Goal: Task Accomplishment & Management: Use online tool/utility

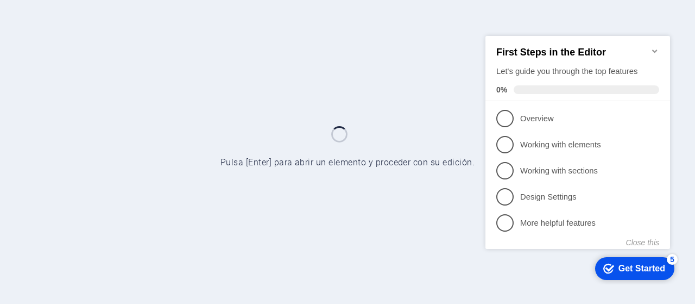
click at [656, 46] on icon "Minimize checklist" at bounding box center [655, 50] width 9 height 9
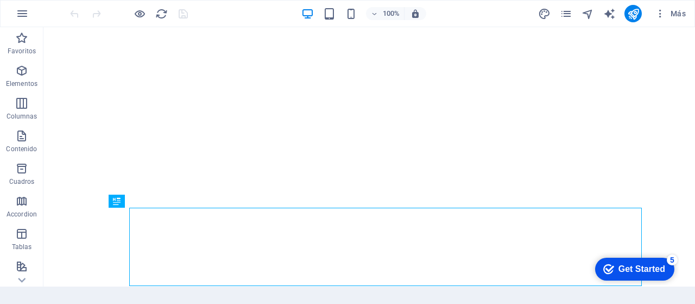
click at [679, 276] on div "checkmark Get Started 5 First Steps in the Editor Let's guide you through the t…" at bounding box center [633, 268] width 92 height 33
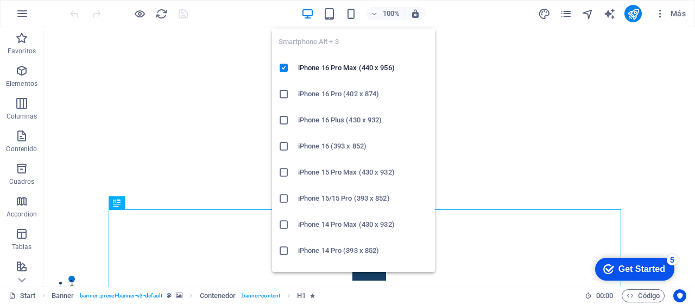
click at [349, 14] on icon "button" at bounding box center [351, 14] width 12 height 12
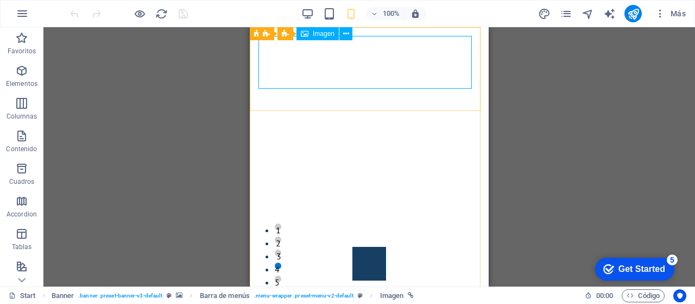
click at [348, 34] on icon at bounding box center [346, 33] width 6 height 11
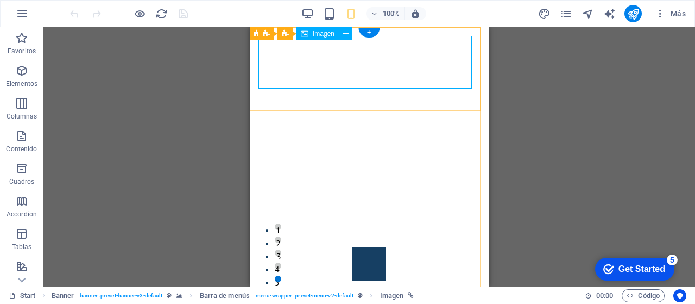
select select "px"
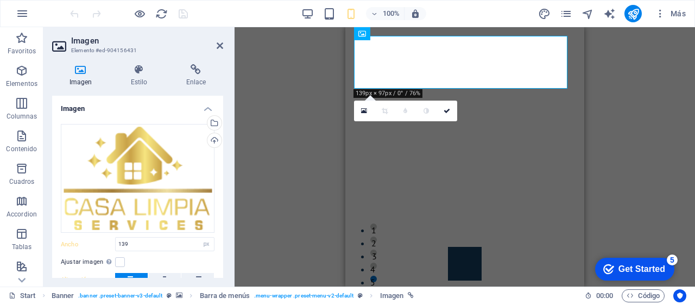
scroll to position [93, 0]
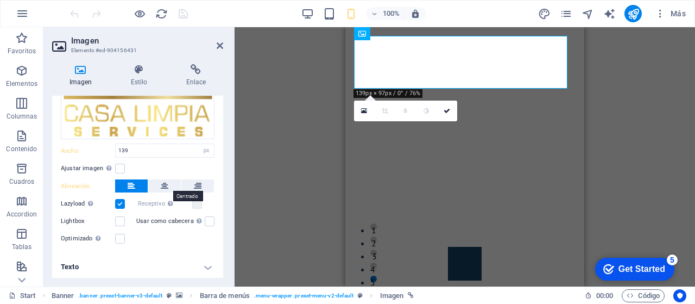
click at [168, 181] on button at bounding box center [164, 185] width 33 height 13
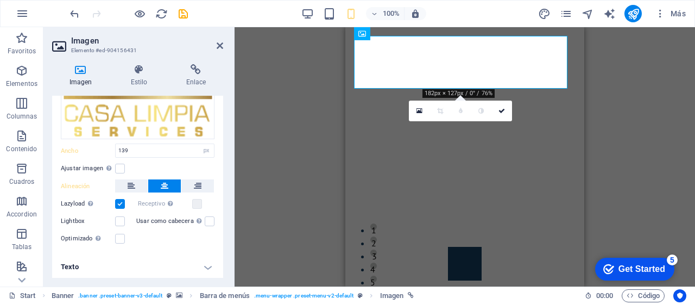
click at [501, 105] on link at bounding box center [502, 110] width 21 height 21
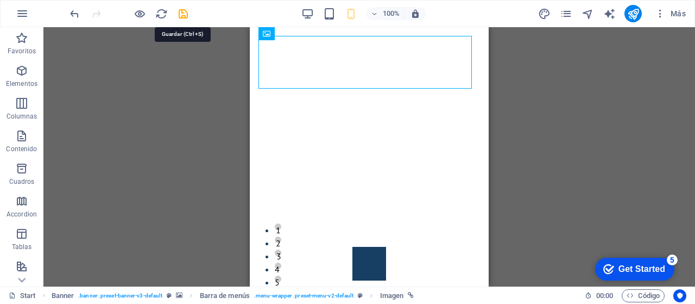
click at [180, 10] on icon "save" at bounding box center [183, 14] width 12 height 12
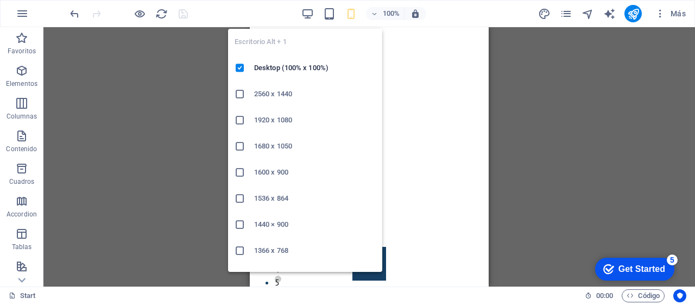
click at [306, 10] on icon "button" at bounding box center [307, 14] width 12 height 12
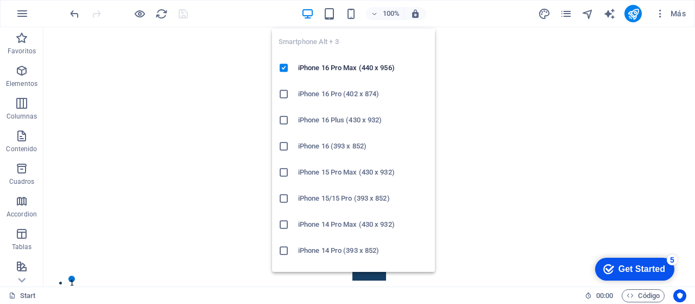
click at [354, 13] on icon "button" at bounding box center [351, 14] width 12 height 12
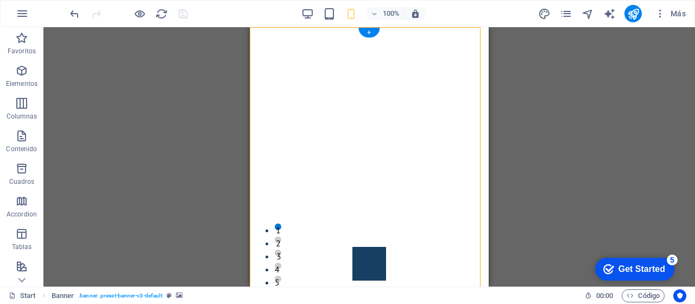
drag, startPoint x: 402, startPoint y: 96, endPoint x: 347, endPoint y: 98, distance: 56.0
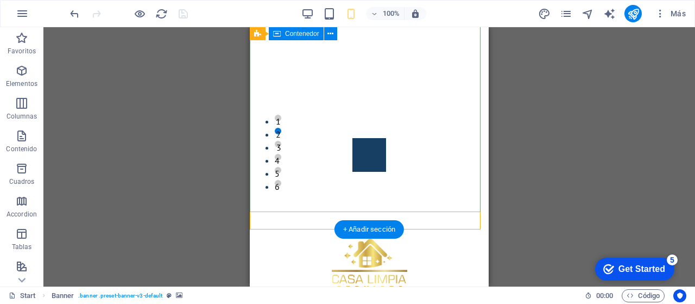
scroll to position [0, 0]
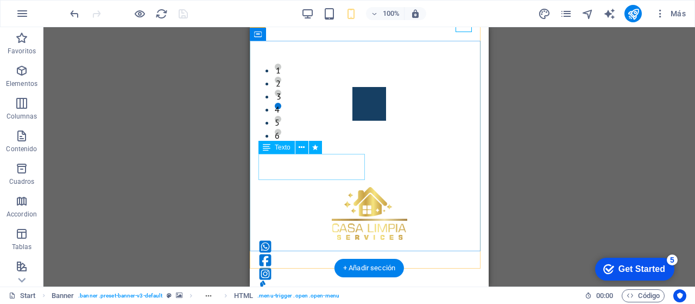
scroll to position [163, 0]
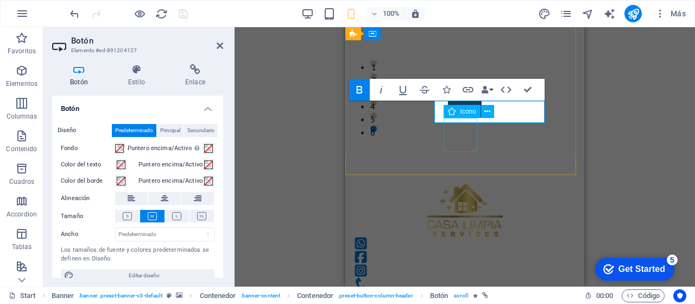
click at [447, 112] on div "Icono" at bounding box center [462, 111] width 36 height 13
select select "xMidYMid"
select select "px"
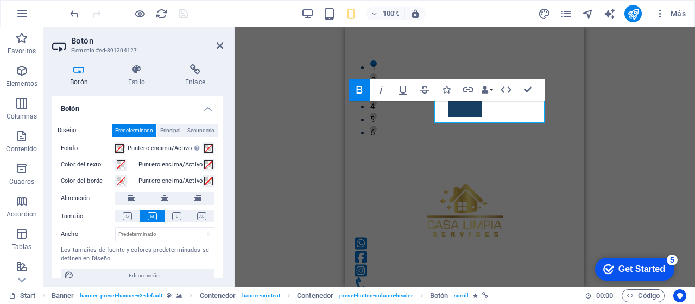
click at [127, 68] on icon at bounding box center [136, 69] width 53 height 11
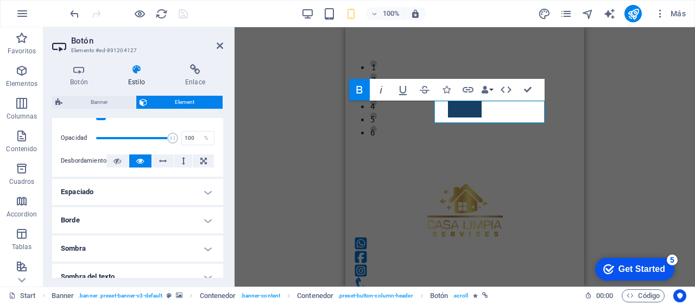
scroll to position [217, 0]
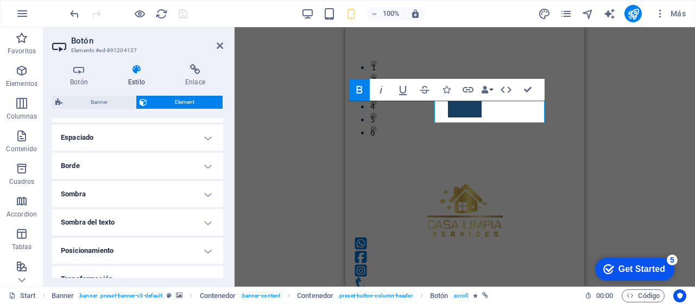
click at [166, 136] on h4 "Espaciado" at bounding box center [137, 137] width 171 height 26
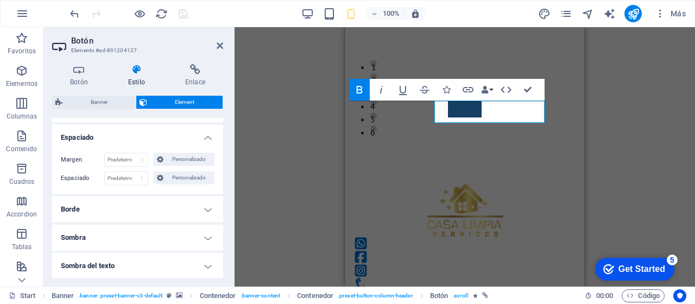
click at [172, 136] on h4 "Espaciado" at bounding box center [137, 134] width 171 height 20
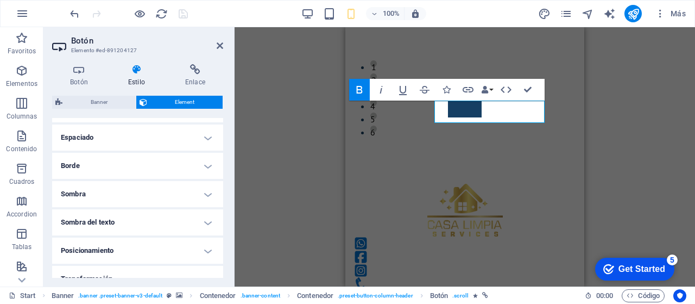
click at [183, 168] on h4 "Borde" at bounding box center [137, 166] width 171 height 26
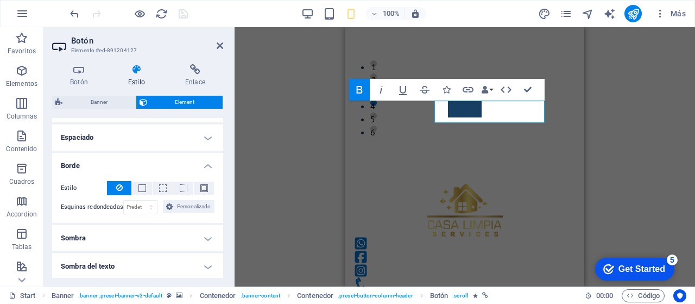
click at [193, 161] on h4 "Borde" at bounding box center [137, 163] width 171 height 20
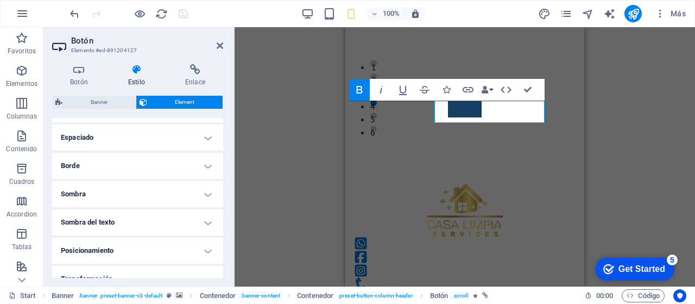
click at [193, 187] on h4 "Sombra" at bounding box center [137, 194] width 171 height 26
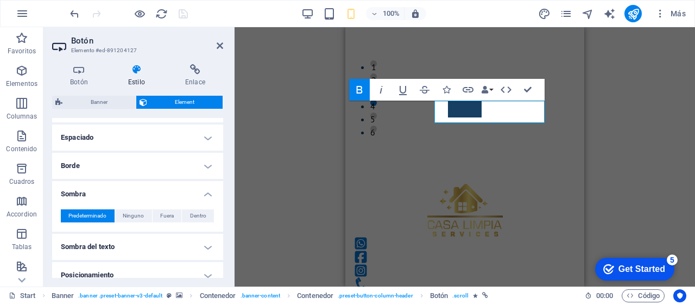
click at [193, 187] on h4 "Sombra" at bounding box center [137, 191] width 171 height 20
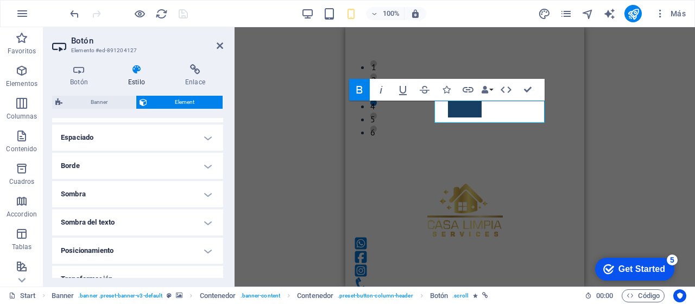
click at [188, 196] on h4 "Sombra" at bounding box center [137, 194] width 171 height 26
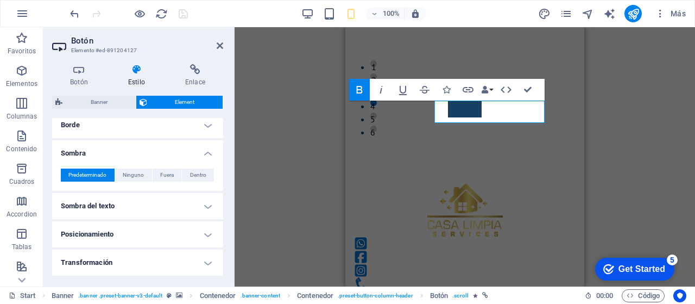
scroll to position [326, 0]
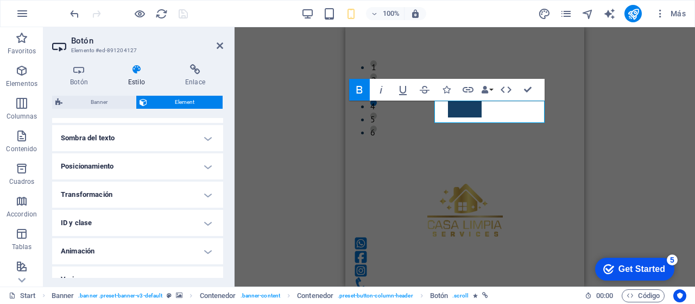
click at [167, 141] on h4 "Sombra del texto" at bounding box center [137, 138] width 171 height 26
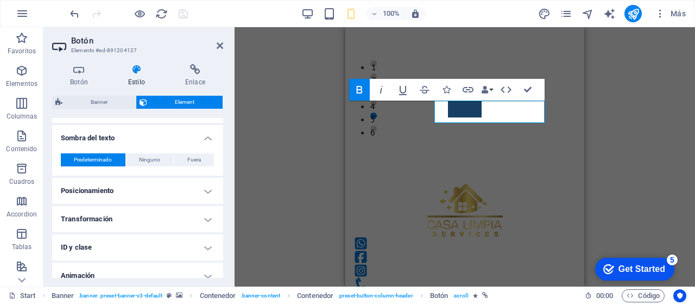
click at [183, 198] on h4 "Posicionamiento" at bounding box center [137, 191] width 171 height 26
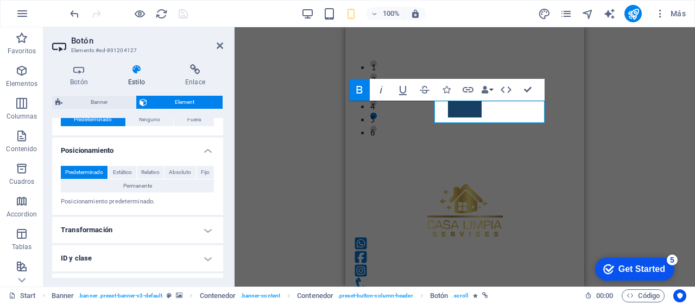
scroll to position [380, 0]
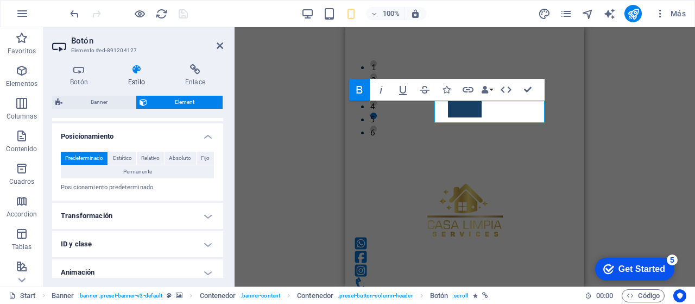
click at [164, 215] on h4 "Transformación" at bounding box center [137, 216] width 171 height 26
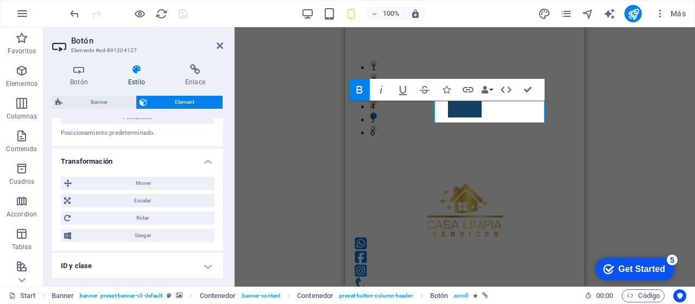
scroll to position [489, 0]
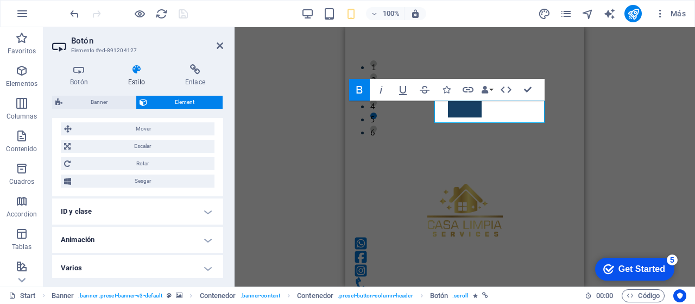
click at [168, 205] on h4 "ID y clase" at bounding box center [137, 211] width 171 height 26
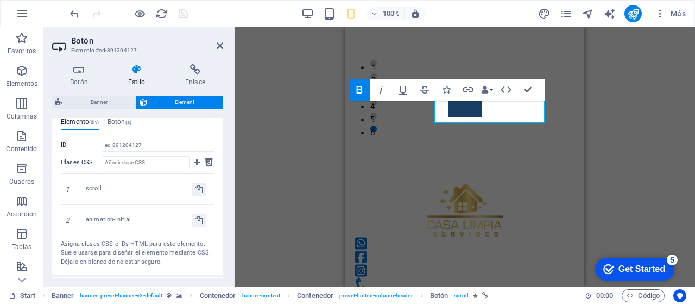
scroll to position [650, 0]
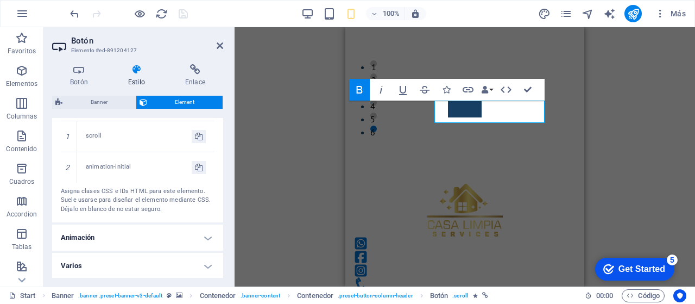
click at [179, 234] on h4 "Animación" at bounding box center [137, 237] width 171 height 26
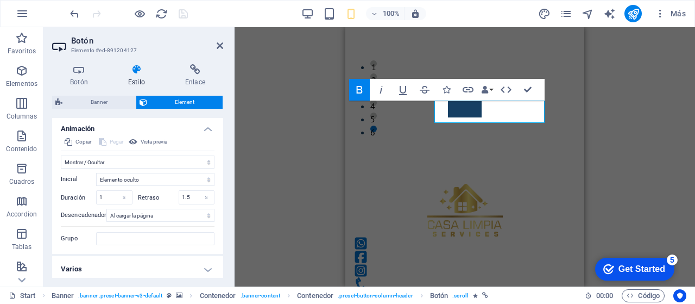
scroll to position [762, 0]
click at [175, 262] on h4 "Varios" at bounding box center [137, 266] width 171 height 26
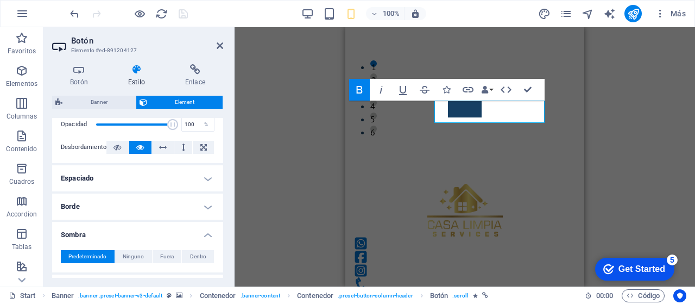
scroll to position [68, 0]
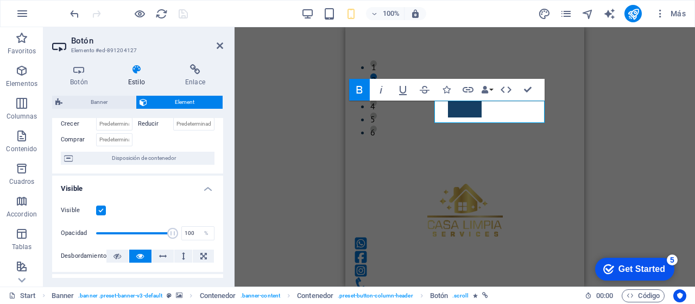
click at [203, 186] on h4 "Visible" at bounding box center [137, 185] width 171 height 20
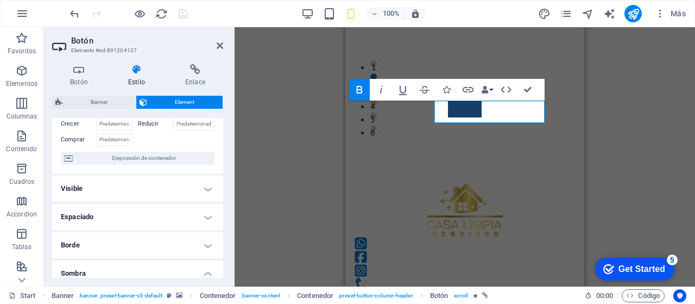
scroll to position [177, 0]
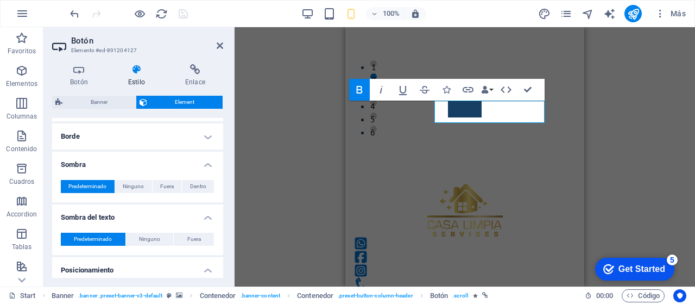
click at [207, 166] on h4 "Sombra" at bounding box center [137, 162] width 171 height 20
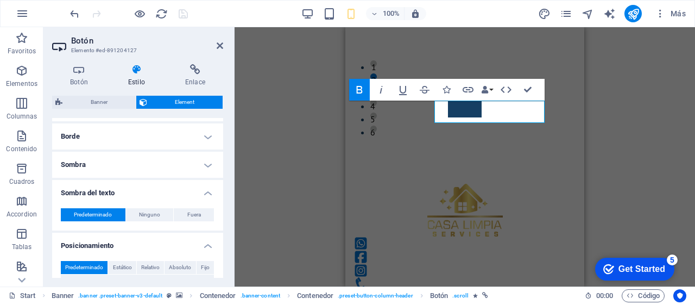
click at [209, 192] on h4 "Sombra del texto" at bounding box center [137, 190] width 171 height 20
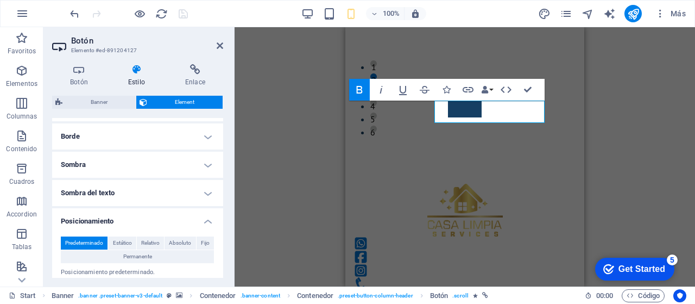
click at [205, 221] on h4 "Posicionamiento" at bounding box center [137, 218] width 171 height 20
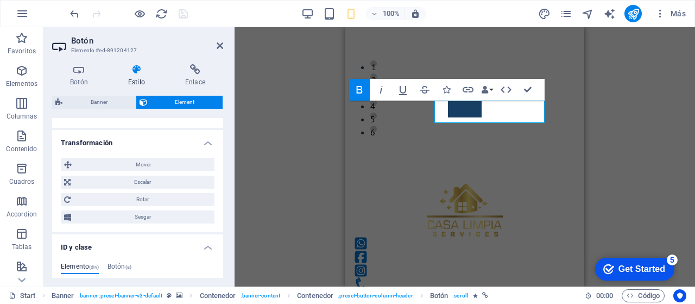
scroll to position [285, 0]
click at [206, 141] on h4 "Transformación" at bounding box center [137, 138] width 171 height 20
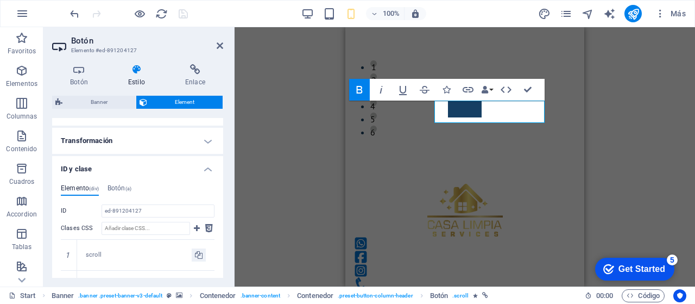
click at [206, 167] on h4 "ID y clase" at bounding box center [137, 166] width 171 height 20
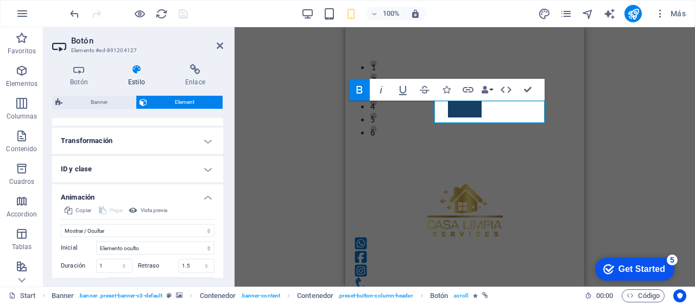
click at [203, 196] on h4 "Animación" at bounding box center [137, 194] width 171 height 20
click at [203, 228] on h4 "Varios" at bounding box center [137, 222] width 171 height 20
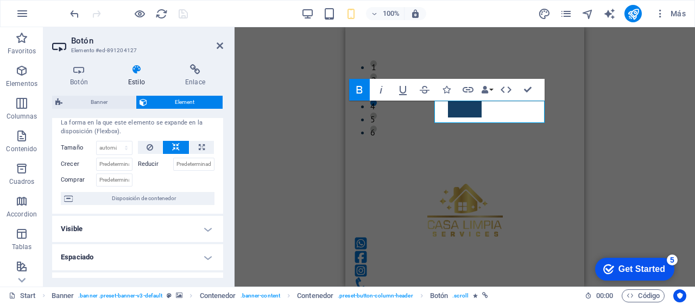
scroll to position [0, 0]
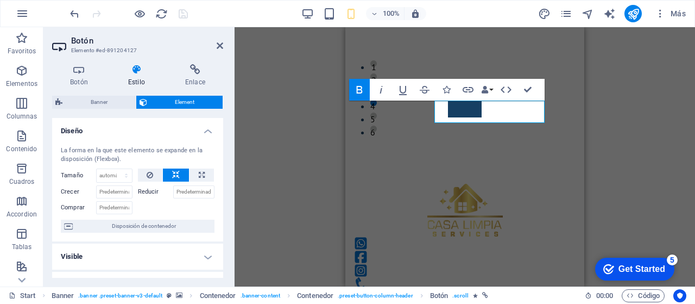
click at [205, 128] on h4 "Diseño" at bounding box center [137, 128] width 171 height 20
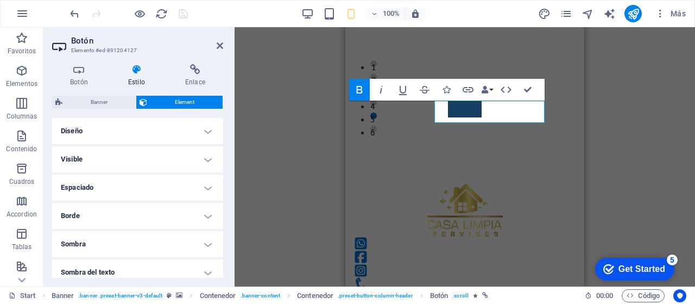
click at [76, 73] on icon at bounding box center [79, 69] width 54 height 11
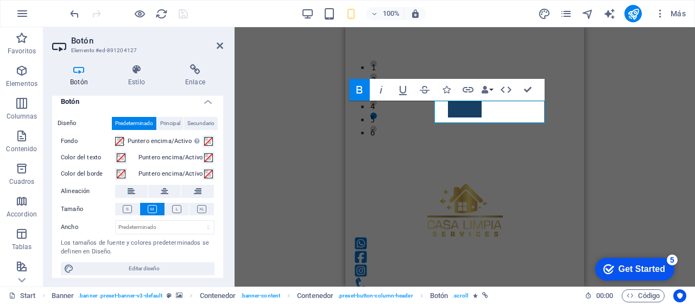
scroll to position [12, 0]
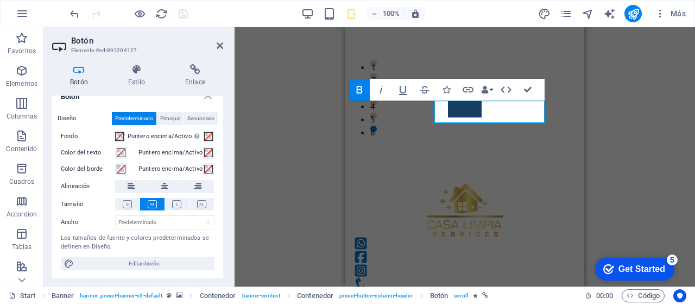
click at [128, 263] on span "Editar diseño" at bounding box center [144, 263] width 134 height 13
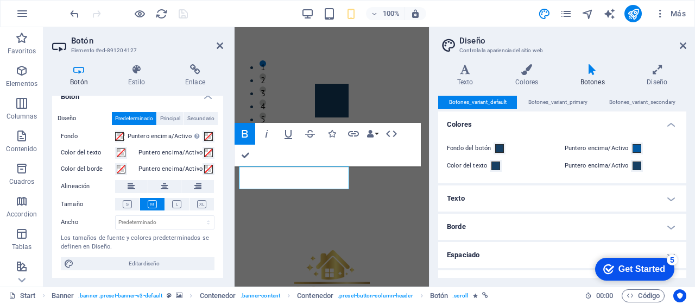
click at [524, 75] on h4 "Colores" at bounding box center [528, 75] width 65 height 23
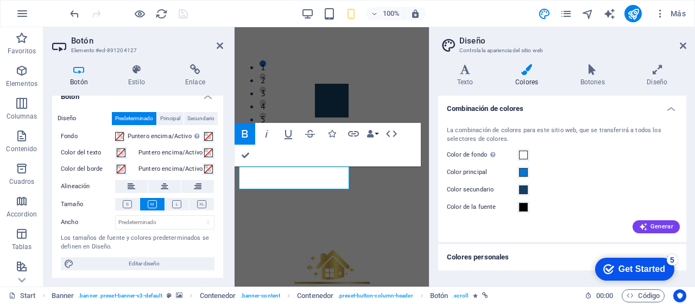
click at [465, 75] on h4 "Texto" at bounding box center [467, 75] width 58 height 23
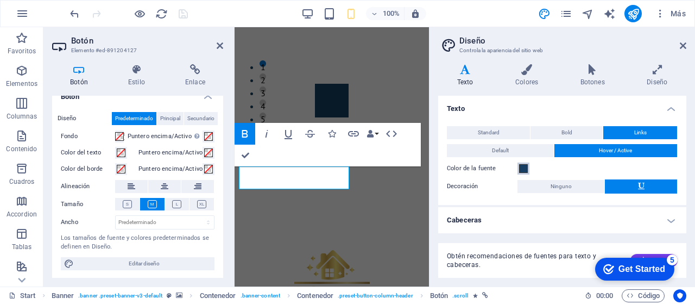
click at [527, 167] on span at bounding box center [523, 168] width 9 height 9
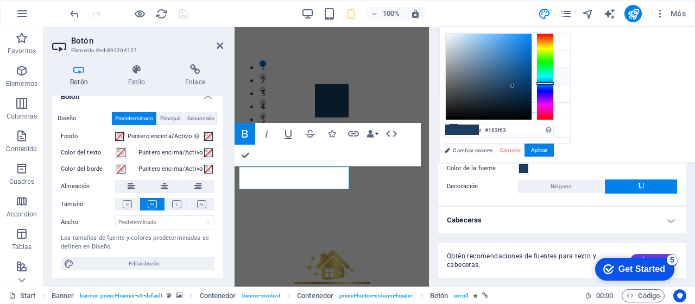
click at [478, 37] on li "Color de fondo #ffffff" at bounding box center [507, 41] width 125 height 17
type input "#ffffff"
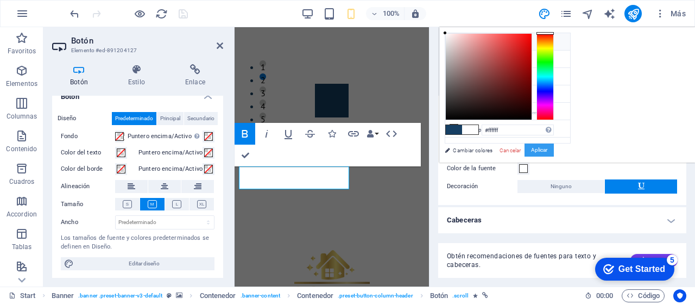
click at [554, 149] on button "Aplicar" at bounding box center [539, 149] width 29 height 13
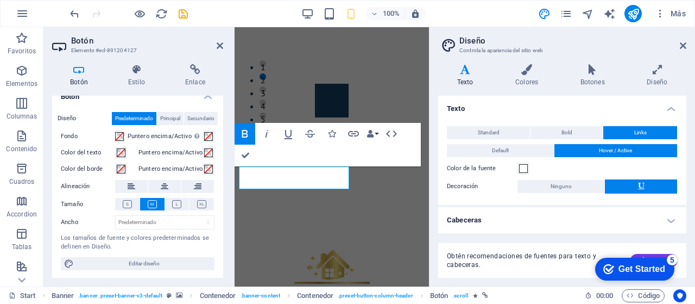
click at [533, 72] on icon at bounding box center [526, 69] width 61 height 11
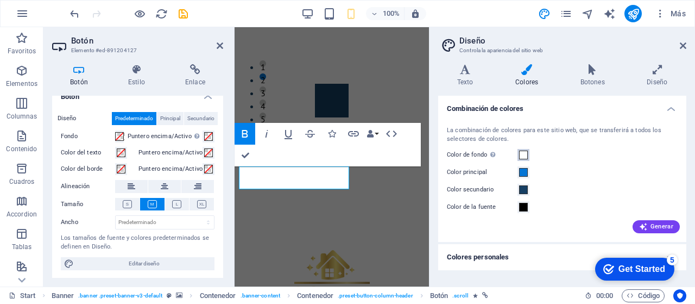
click at [523, 155] on span at bounding box center [523, 154] width 9 height 9
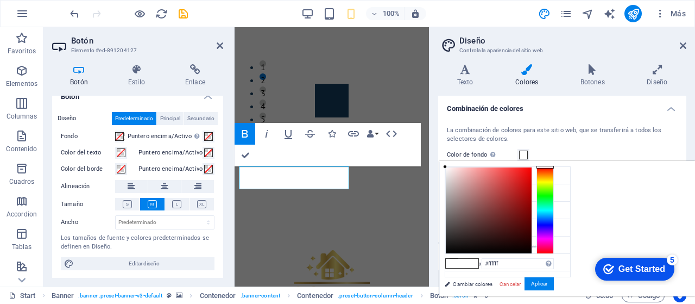
click at [546, 127] on div "La combinación de colores para este sitio web, que se transferirá a todos los s…" at bounding box center [562, 135] width 231 height 18
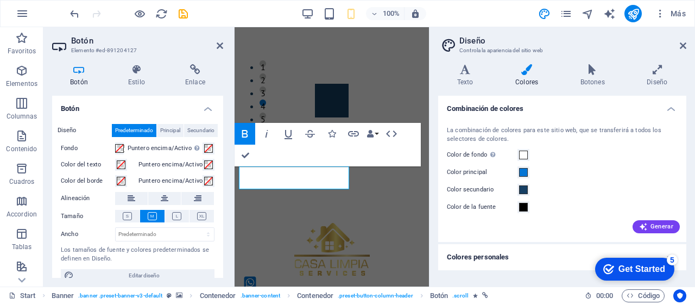
click at [593, 74] on icon at bounding box center [593, 69] width 62 height 11
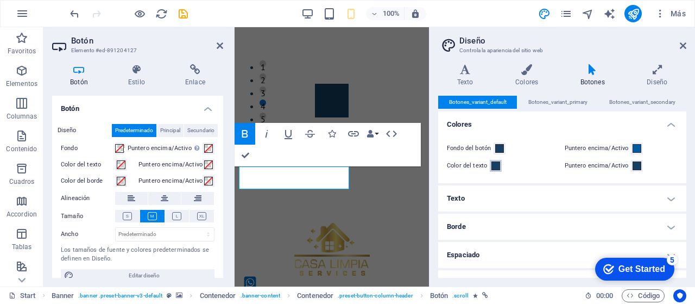
click at [492, 163] on span at bounding box center [496, 165] width 9 height 9
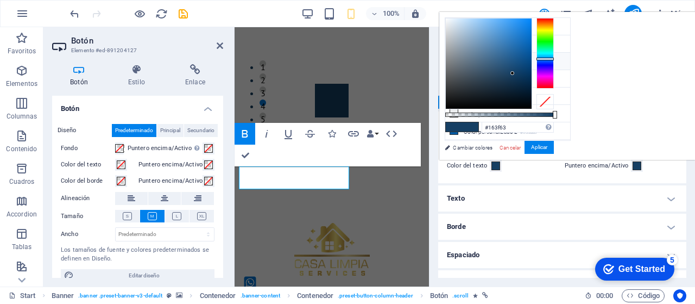
click at [491, 23] on li "Color de fondo #ffffff" at bounding box center [507, 26] width 125 height 17
type input "#ffffff"
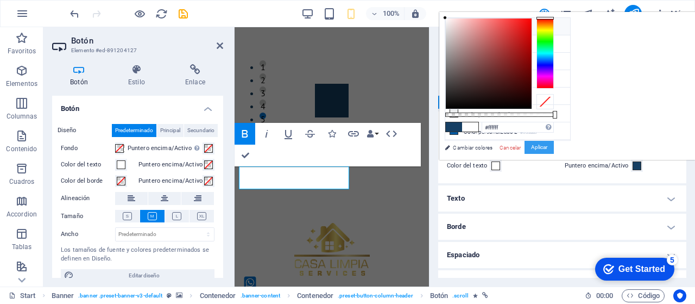
click at [554, 144] on button "Aplicar" at bounding box center [539, 147] width 29 height 13
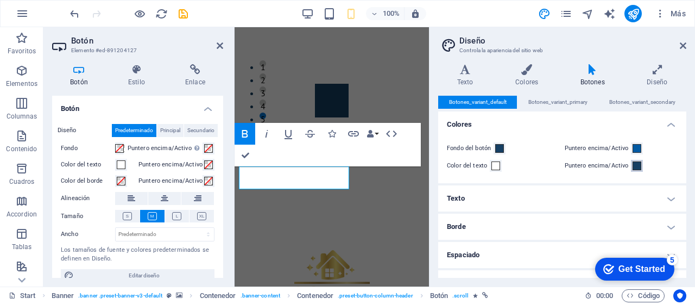
click at [634, 163] on span at bounding box center [637, 165] width 9 height 9
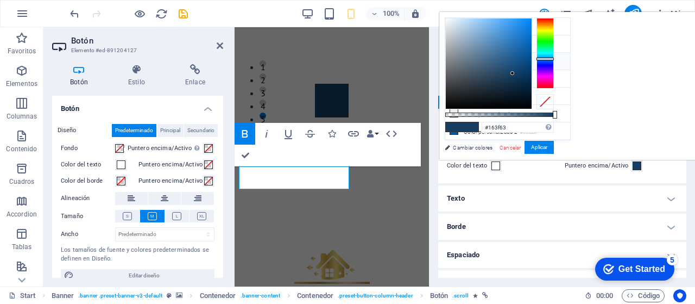
click at [512, 29] on small "#ffffff" at bounding box center [510, 28] width 13 height 8
type input "#ffffff"
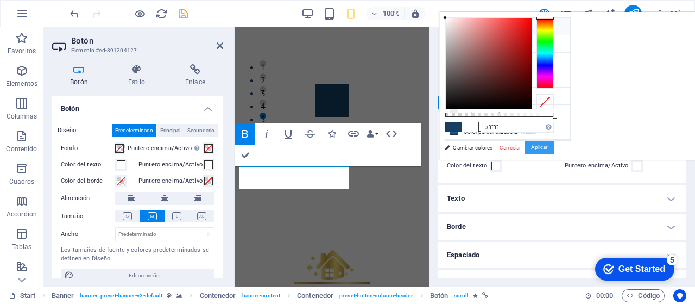
click at [554, 150] on button "Aplicar" at bounding box center [539, 147] width 29 height 13
click at [670, 150] on div "Puntero encima/Activo" at bounding box center [622, 148] width 114 height 13
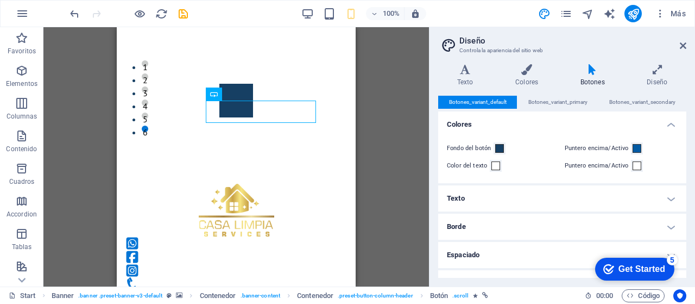
click at [680, 46] on icon at bounding box center [683, 45] width 7 height 9
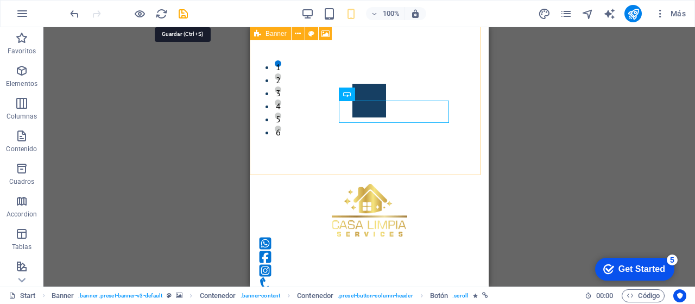
click at [179, 11] on icon "save" at bounding box center [183, 14] width 12 height 12
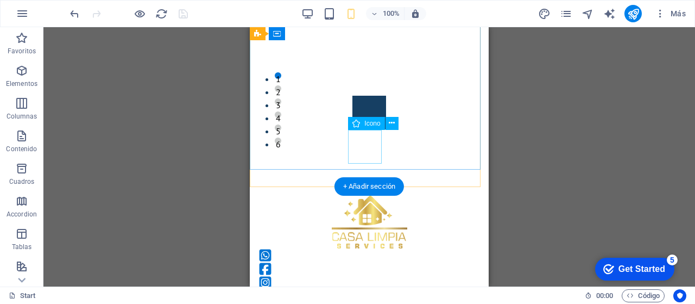
scroll to position [0, 0]
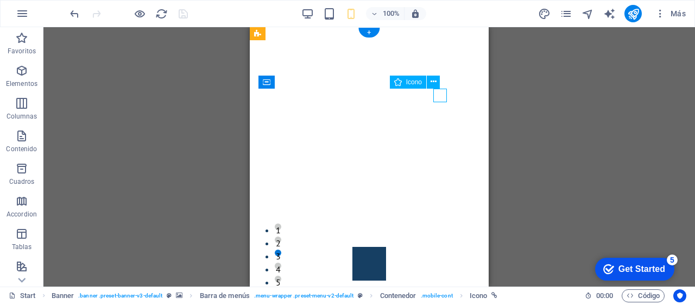
select select "xMidYMid"
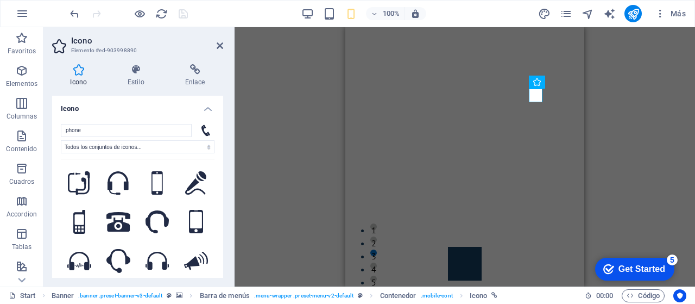
click at [137, 70] on icon at bounding box center [136, 69] width 53 height 11
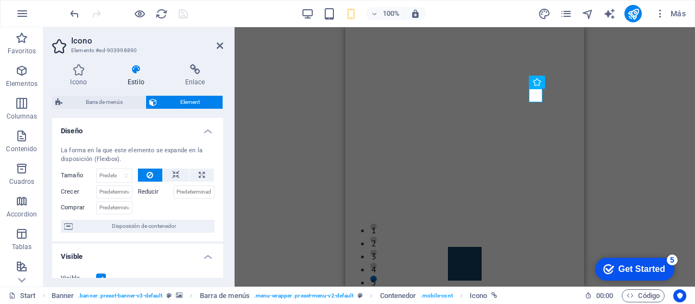
click at [221, 45] on icon at bounding box center [220, 45] width 7 height 9
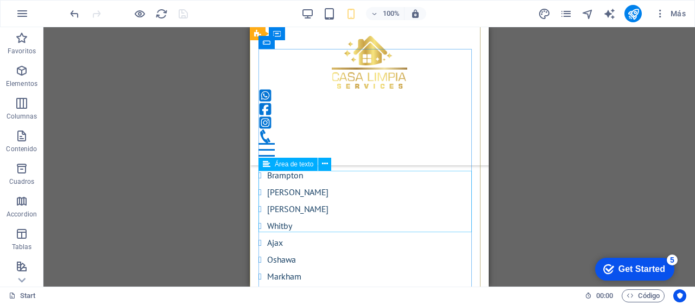
scroll to position [3164, 0]
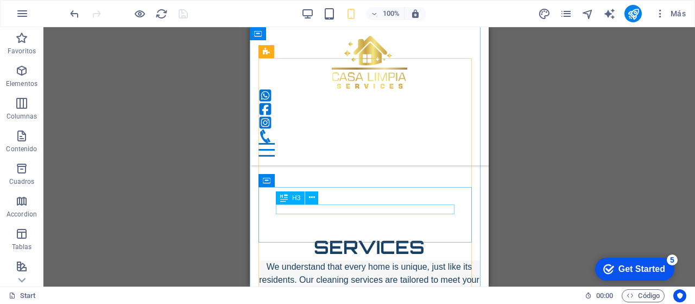
scroll to position [1317, 0]
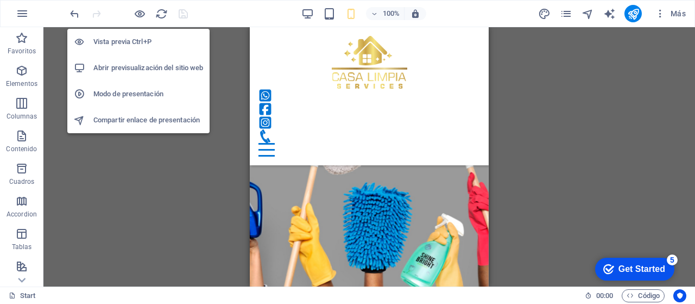
click at [143, 12] on icon "button" at bounding box center [140, 14] width 12 height 12
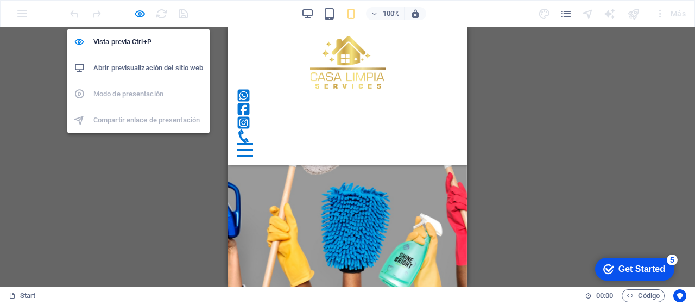
click at [125, 68] on h6 "Abrir previsualización del sitio web" at bounding box center [148, 67] width 110 height 13
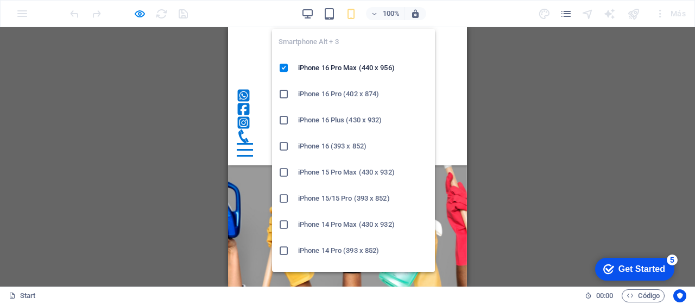
click at [372, 70] on h6 "iPhone 16 Pro Max (440 x 956)" at bounding box center [363, 67] width 130 height 13
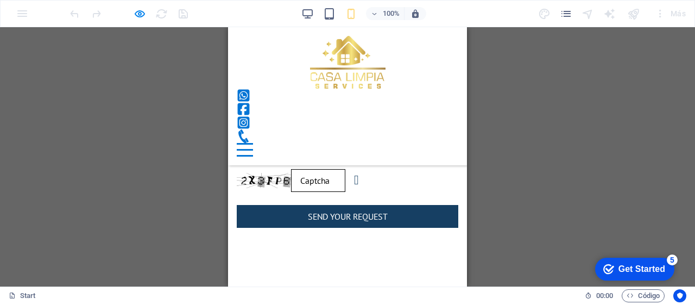
scroll to position [1588, 0]
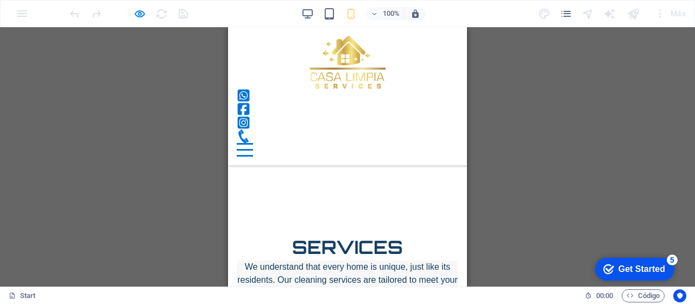
click at [250, 95] on icon at bounding box center [244, 96] width 12 height 12
click at [250, 94] on icon at bounding box center [244, 96] width 12 height 12
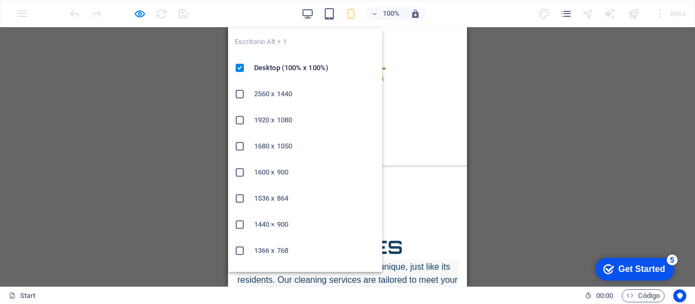
click at [305, 15] on icon "button" at bounding box center [307, 14] width 12 height 12
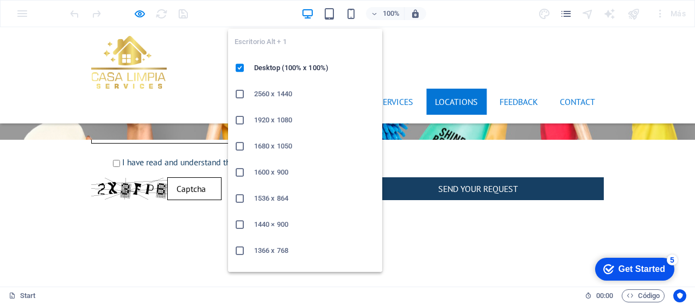
scroll to position [1575, 0]
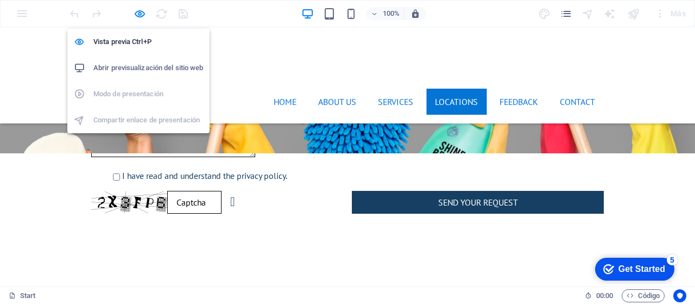
click at [139, 15] on icon "button" at bounding box center [140, 14] width 12 height 12
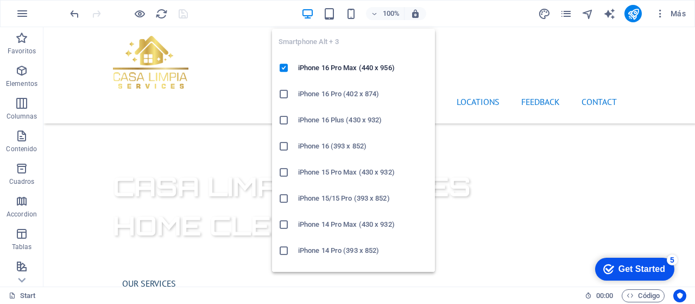
click at [349, 10] on icon "button" at bounding box center [351, 14] width 12 height 12
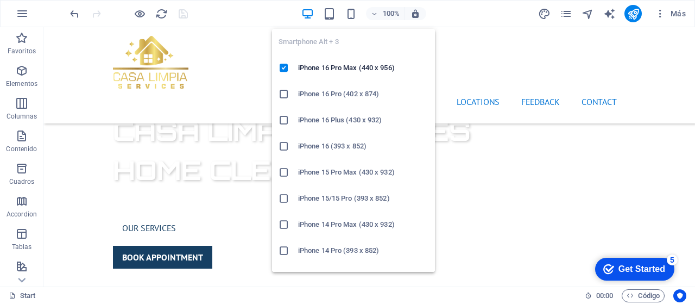
scroll to position [393, 0]
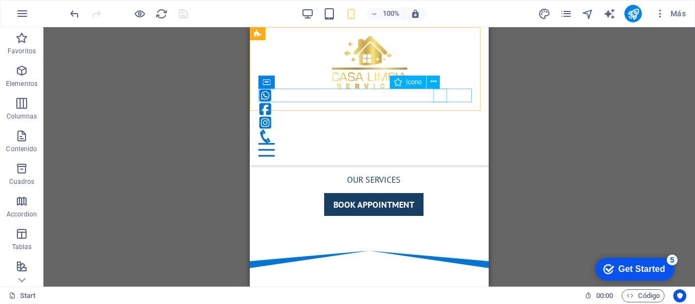
click at [436, 129] on figure at bounding box center [365, 136] width 213 height 14
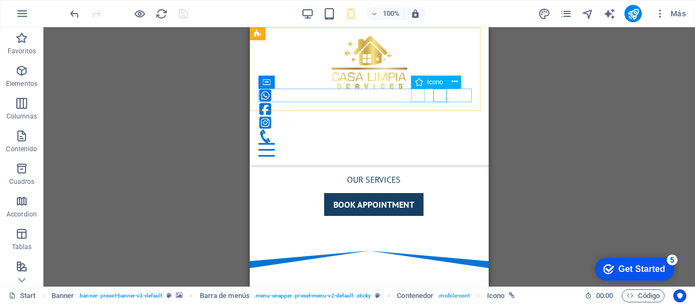
click at [416, 116] on figure at bounding box center [365, 123] width 213 height 14
click at [373, 93] on figure at bounding box center [365, 96] width 213 height 14
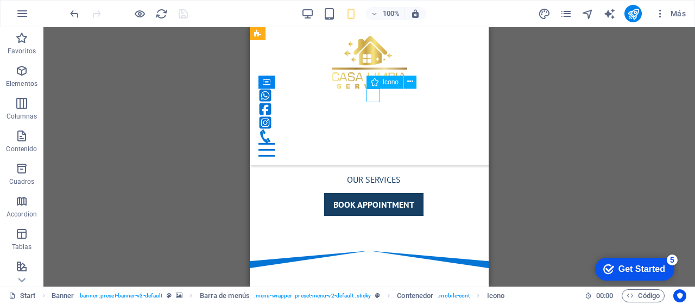
click at [373, 93] on figure at bounding box center [365, 96] width 213 height 14
select select "xMidYMid"
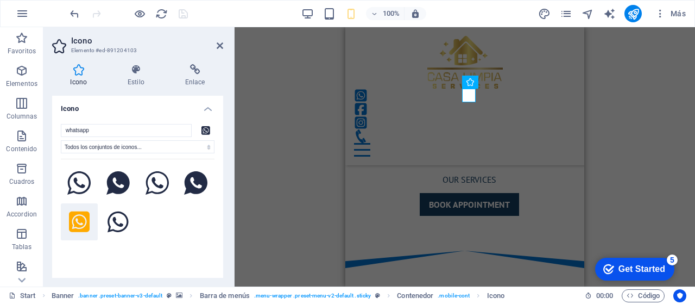
click at [198, 76] on h4 "Enlace" at bounding box center [195, 75] width 56 height 23
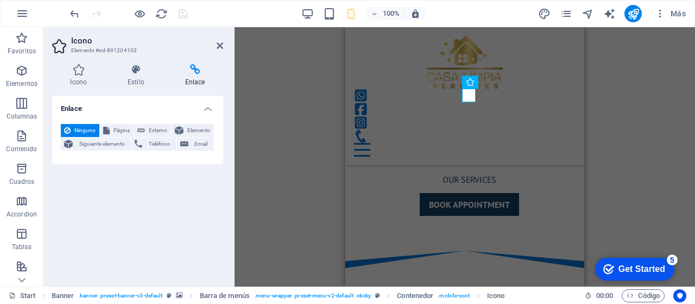
click at [154, 144] on span "Teléfono" at bounding box center [159, 143] width 27 height 13
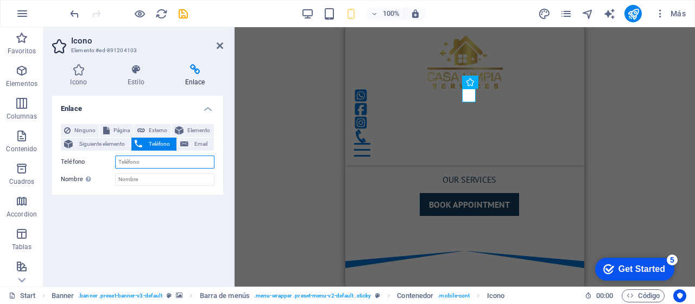
click at [143, 159] on input "Teléfono" at bounding box center [164, 161] width 99 height 13
click at [142, 160] on input "Teléfono" at bounding box center [164, 161] width 99 height 13
click at [152, 130] on span "Externo" at bounding box center [158, 130] width 20 height 13
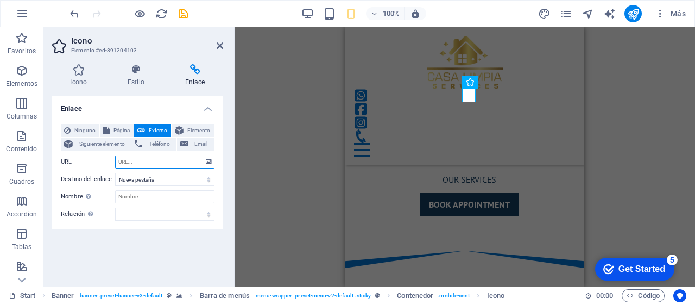
click at [142, 159] on input "URL" at bounding box center [164, 161] width 99 height 13
click at [154, 148] on span "Teléfono" at bounding box center [159, 143] width 27 height 13
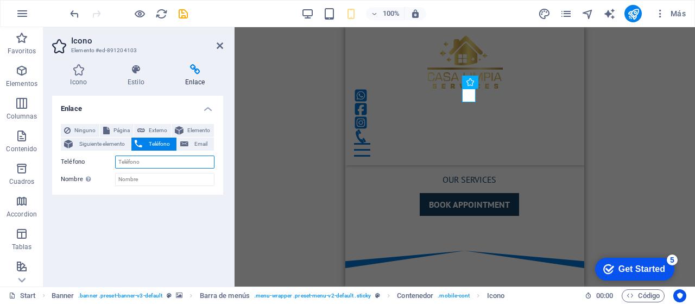
click at [147, 161] on input "Teléfono" at bounding box center [164, 161] width 99 height 13
click at [155, 129] on span "Externo" at bounding box center [158, 130] width 20 height 13
select select "blank"
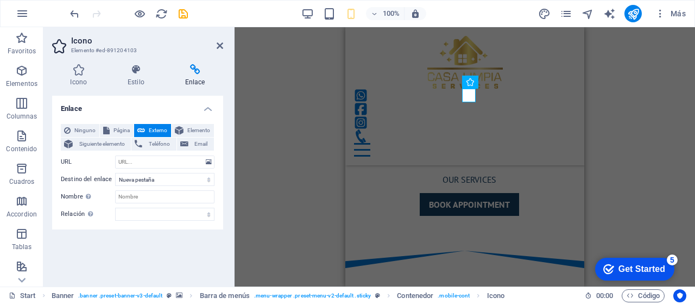
click at [154, 140] on span "Teléfono" at bounding box center [159, 143] width 27 height 13
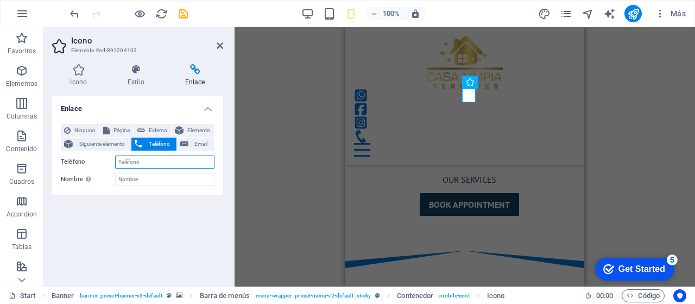
click at [146, 160] on input "Teléfono" at bounding box center [164, 161] width 99 height 13
click at [135, 178] on input "Nombre Una descripción adicional del enlace no debería ser igual al texto del e…" at bounding box center [164, 179] width 99 height 13
click at [131, 78] on h4 "Estilo" at bounding box center [139, 75] width 58 height 23
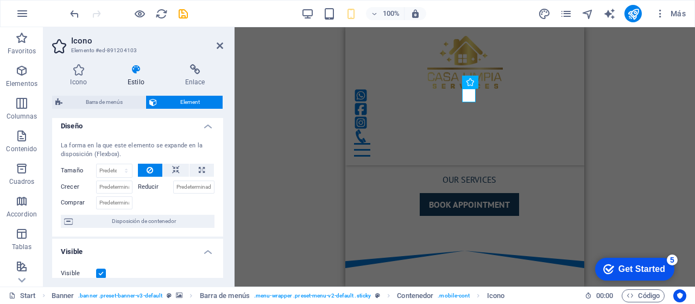
scroll to position [0, 0]
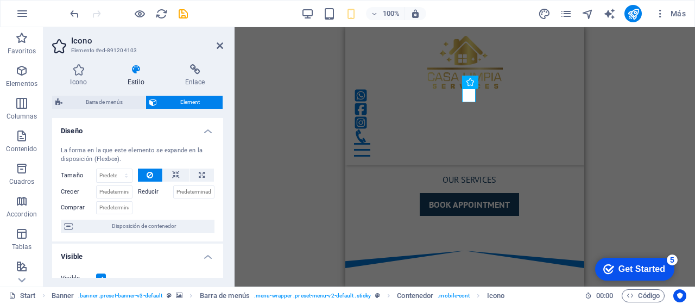
click at [75, 78] on h4 "Icono" at bounding box center [81, 75] width 58 height 23
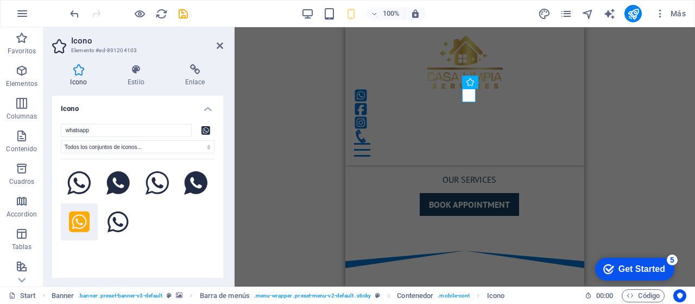
click at [81, 225] on icon at bounding box center [79, 221] width 21 height 21
click at [76, 221] on icon at bounding box center [79, 222] width 21 height 24
click at [221, 44] on icon at bounding box center [220, 45] width 7 height 9
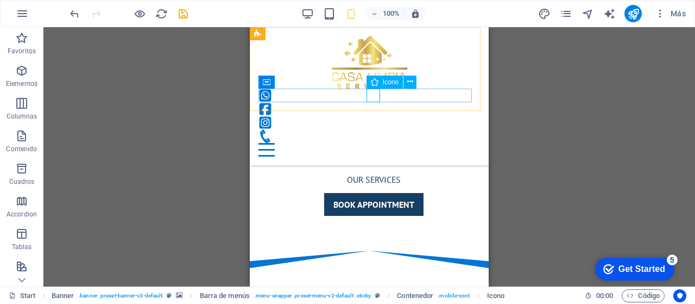
click at [374, 92] on figure at bounding box center [365, 96] width 213 height 14
select select "xMidYMid"
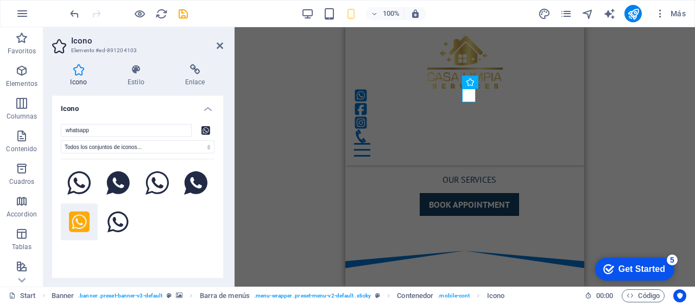
click at [71, 190] on icon at bounding box center [79, 183] width 24 height 24
click at [76, 227] on icon at bounding box center [79, 222] width 21 height 24
click at [72, 194] on button at bounding box center [79, 183] width 37 height 37
click at [158, 183] on icon at bounding box center [158, 183] width 24 height 24
drag, startPoint x: 217, startPoint y: 43, endPoint x: 245, endPoint y: 65, distance: 35.2
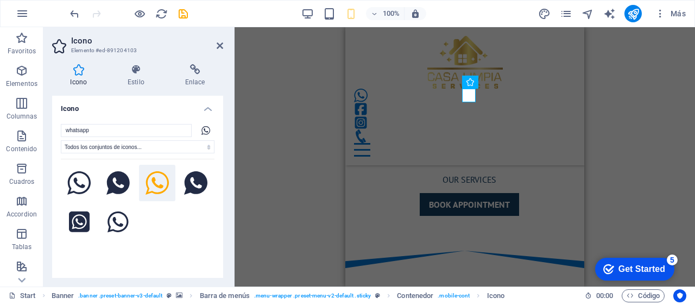
click at [217, 44] on icon at bounding box center [220, 45] width 7 height 9
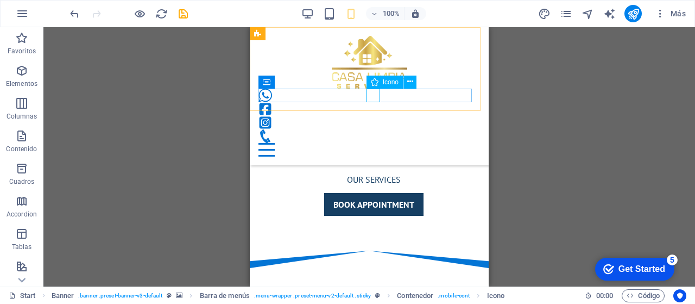
click at [374, 96] on figure at bounding box center [365, 96] width 213 height 14
select select "xMidYMid"
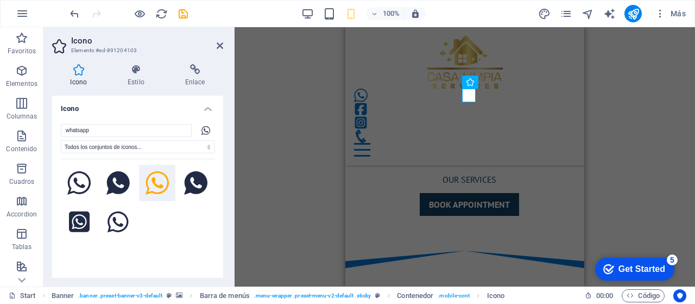
click at [159, 187] on icon at bounding box center [158, 183] width 24 height 24
click at [144, 147] on select "Todos los conjuntos de iconos... IcoFont Ionicons FontAwesome Brands FontAwesom…" at bounding box center [138, 146] width 154 height 13
select select "font-awesome-thin"
click at [61, 140] on select "Todos los conjuntos de iconos... IcoFont Ionicons FontAwesome Brands FontAwesom…" at bounding box center [138, 146] width 154 height 13
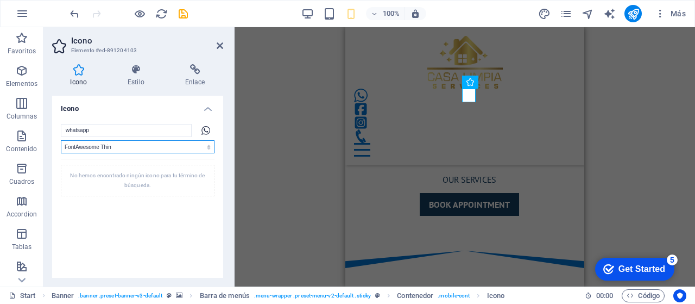
click at [127, 150] on select "Todos los conjuntos de iconos... IcoFont Ionicons FontAwesome Brands FontAwesom…" at bounding box center [138, 146] width 154 height 13
select select
click at [61, 140] on select "Todos los conjuntos de iconos... IcoFont Ionicons FontAwesome Brands FontAwesom…" at bounding box center [138, 146] width 154 height 13
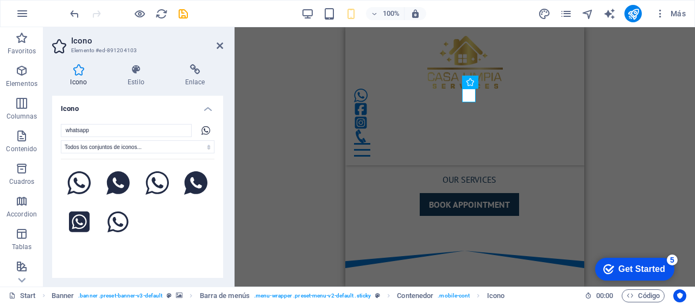
click at [135, 72] on icon at bounding box center [136, 69] width 53 height 11
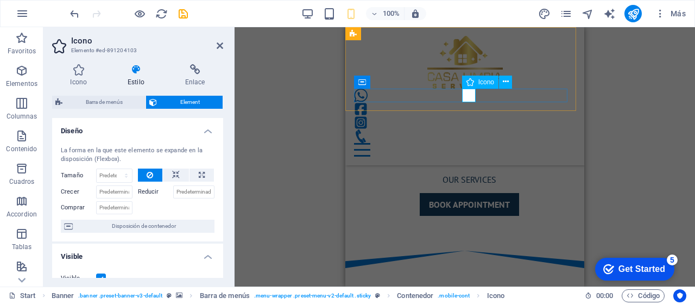
click at [476, 80] on div "Icono" at bounding box center [480, 82] width 36 height 13
click at [508, 82] on icon at bounding box center [506, 81] width 6 height 11
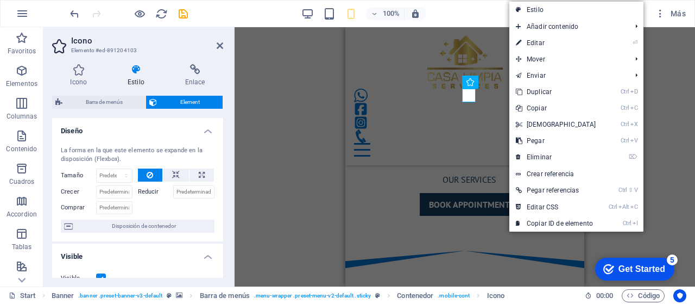
drag, startPoint x: 551, startPoint y: 14, endPoint x: 164, endPoint y: 6, distance: 386.8
click at [551, 14] on link "Estilo" at bounding box center [577, 10] width 134 height 16
select select "rem"
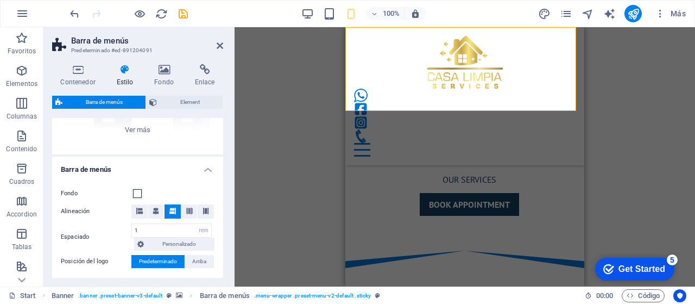
scroll to position [163, 0]
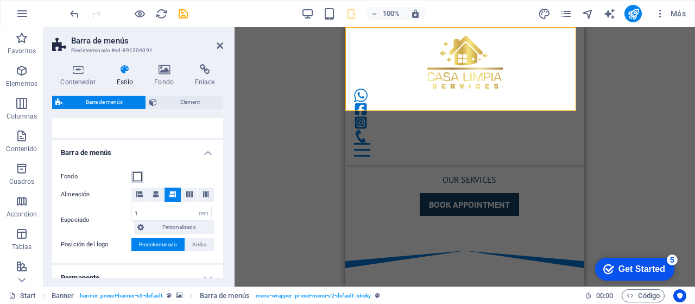
click at [137, 175] on span at bounding box center [137, 176] width 9 height 9
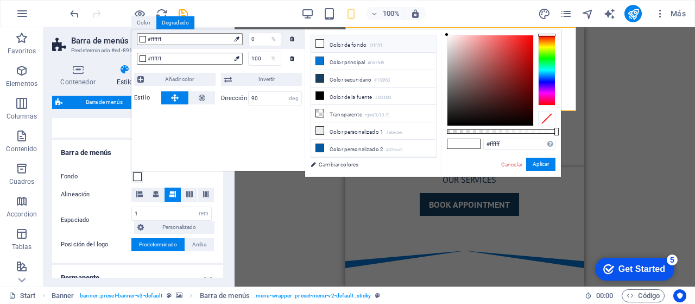
click at [238, 56] on icon at bounding box center [236, 58] width 5 height 5
click at [173, 54] on span "#ffffff" at bounding box center [189, 59] width 83 height 10
click at [138, 58] on div "#ffffff" at bounding box center [190, 59] width 106 height 12
click at [145, 58] on div at bounding box center [143, 58] width 7 height 7
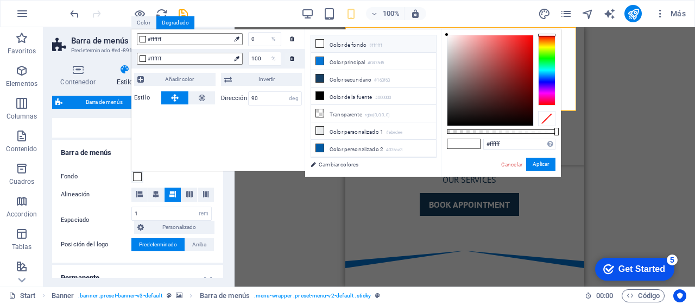
click at [362, 76] on li "Color secundario #163f63" at bounding box center [373, 78] width 125 height 17
type input "#163f63"
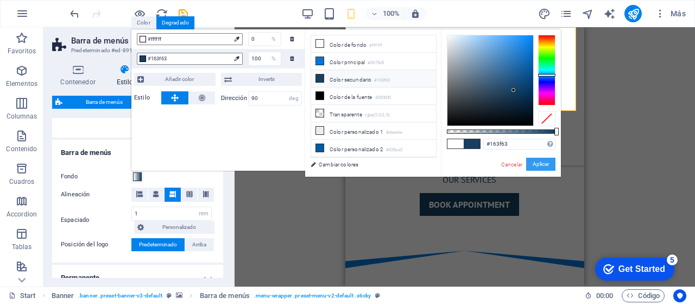
drag, startPoint x: 548, startPoint y: 165, endPoint x: 203, endPoint y: 137, distance: 346.6
click at [548, 165] on button "Aplicar" at bounding box center [540, 164] width 29 height 13
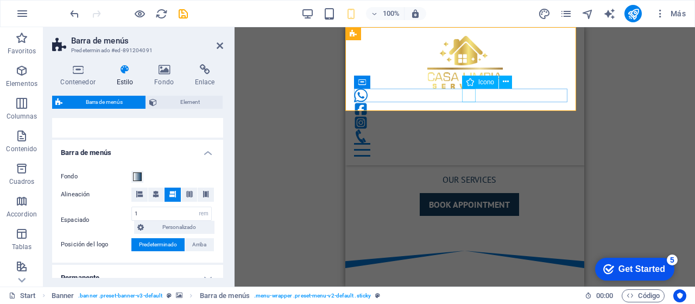
click at [469, 99] on figure at bounding box center [460, 96] width 213 height 14
click at [469, 97] on figure at bounding box center [460, 96] width 213 height 14
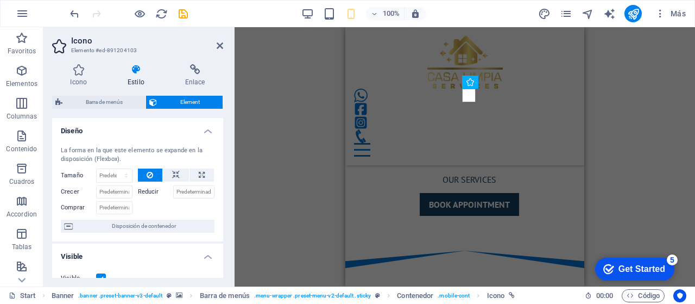
click at [187, 69] on icon at bounding box center [195, 69] width 56 height 11
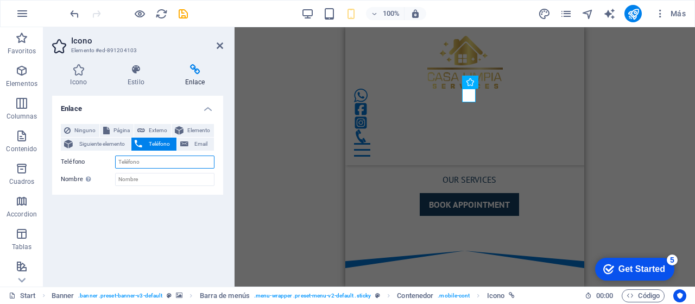
click at [150, 162] on input "Teléfono" at bounding box center [164, 161] width 99 height 13
click at [199, 141] on span "Email" at bounding box center [201, 143] width 19 height 13
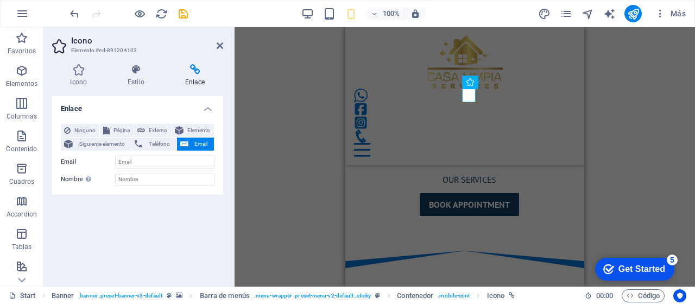
click at [153, 144] on span "Teléfono" at bounding box center [159, 143] width 27 height 13
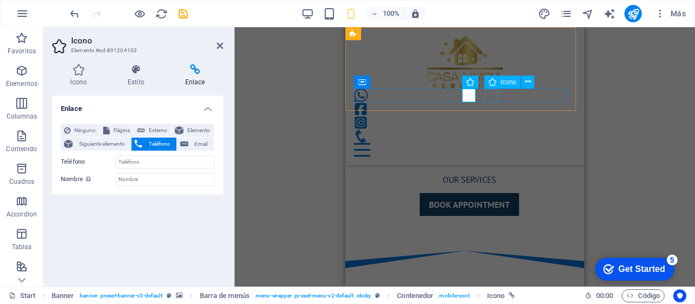
click at [492, 102] on figure at bounding box center [460, 109] width 213 height 14
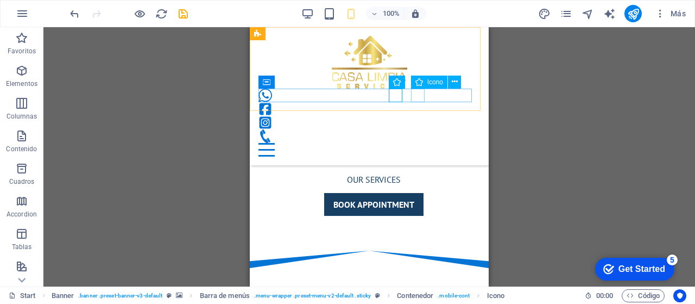
click at [416, 116] on figure at bounding box center [365, 123] width 213 height 14
click at [441, 129] on figure at bounding box center [365, 136] width 213 height 14
click at [462, 143] on div at bounding box center [370, 150] width 222 height 14
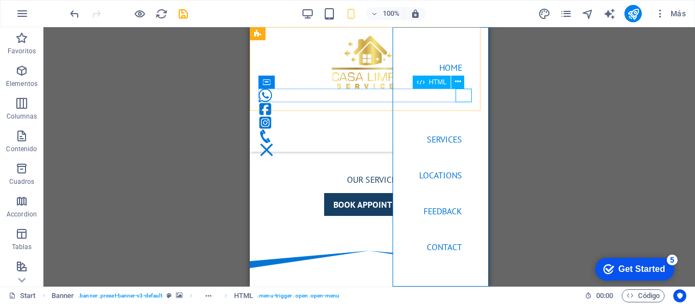
click at [275, 143] on div at bounding box center [267, 150] width 16 height 14
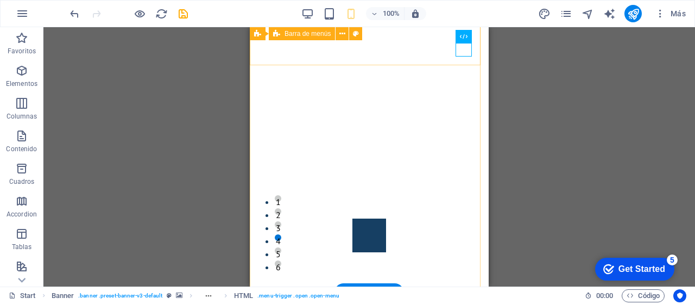
scroll to position [0, 0]
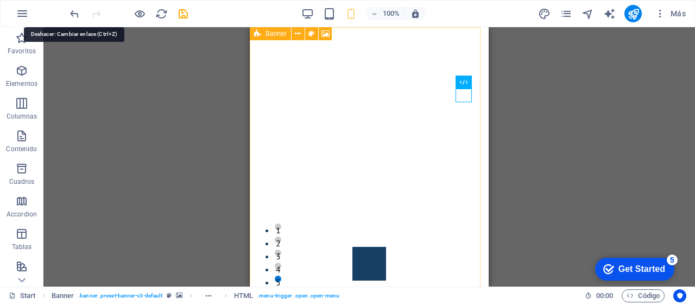
click at [76, 15] on icon "undo" at bounding box center [74, 14] width 12 height 12
click at [73, 15] on icon "undo" at bounding box center [74, 14] width 12 height 12
click at [72, 10] on icon "undo" at bounding box center [74, 14] width 12 height 12
click at [72, 12] on icon "undo" at bounding box center [74, 14] width 12 height 12
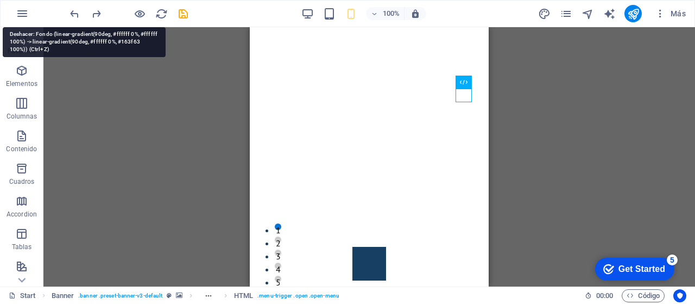
click at [74, 11] on icon "undo" at bounding box center [74, 14] width 12 height 12
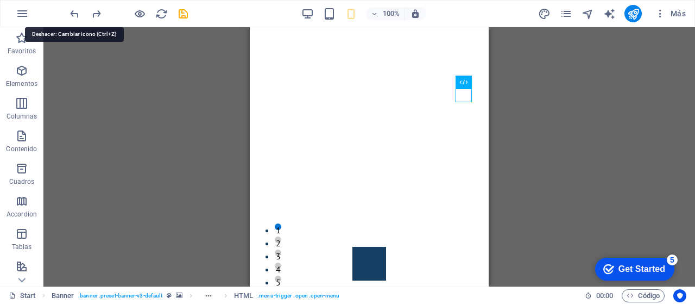
click at [74, 11] on icon "undo" at bounding box center [74, 14] width 12 height 12
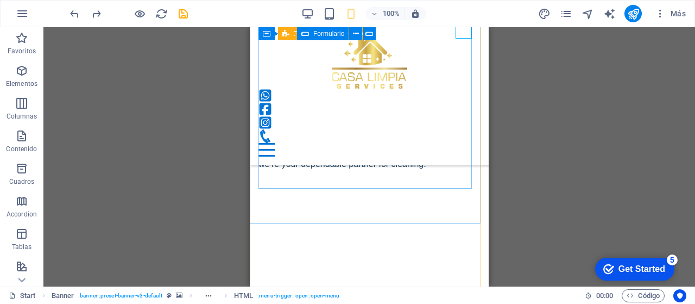
scroll to position [3164, 0]
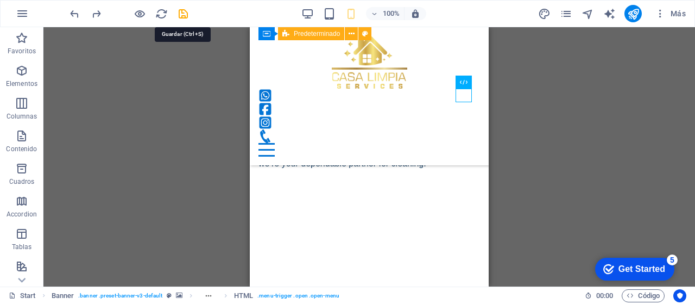
click at [181, 14] on icon "save" at bounding box center [183, 14] width 12 height 12
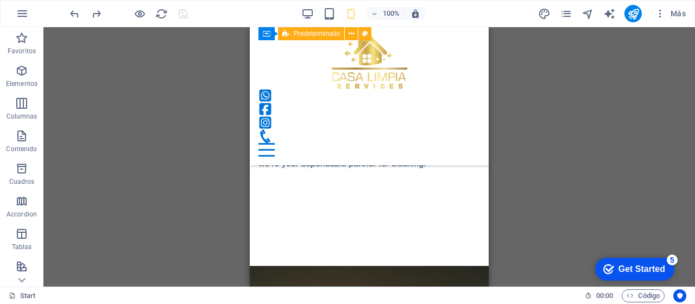
click at [221, 85] on div "H1 Banner Banner Contenedor Imagen Barra de menús Contenedor Icono Icono Icono …" at bounding box center [369, 156] width 652 height 259
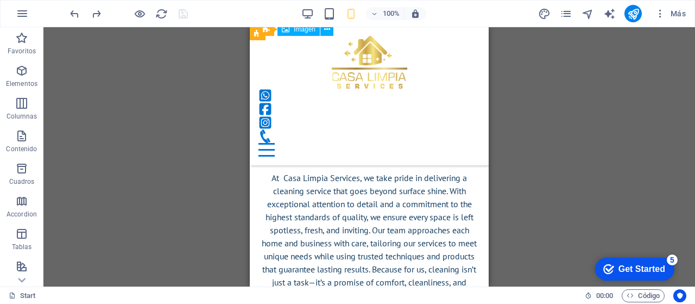
scroll to position [502, 0]
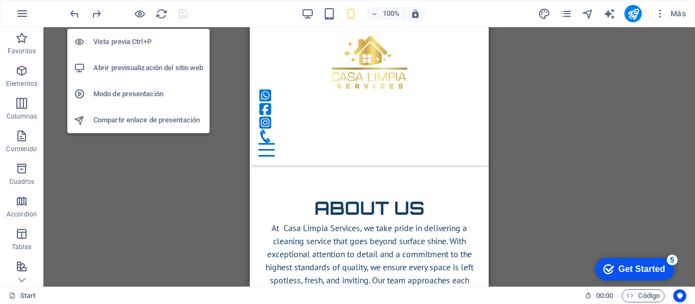
click at [140, 10] on icon "button" at bounding box center [140, 14] width 12 height 12
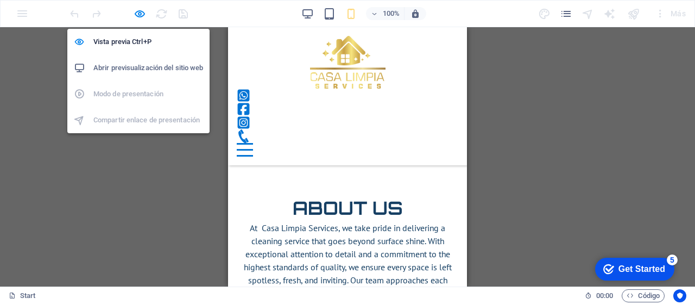
click at [143, 39] on h6 "Vista previa Ctrl+P" at bounding box center [148, 41] width 110 height 13
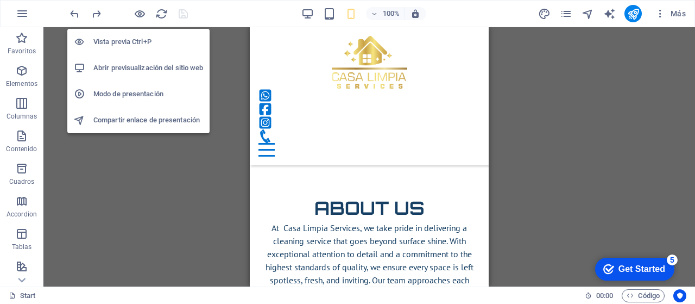
click at [140, 118] on h6 "Compartir enlace de presentación" at bounding box center [148, 120] width 110 height 13
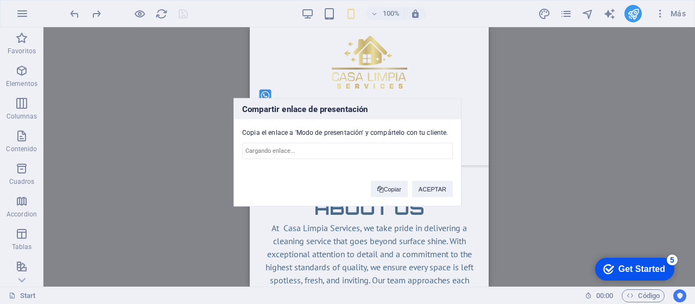
type input "[URL][DOMAIN_NAME]"
click at [378, 191] on span at bounding box center [381, 189] width 6 height 6
click at [432, 186] on button "ACEPTAR" at bounding box center [432, 188] width 41 height 16
